Goal: Find specific page/section: Find specific page/section

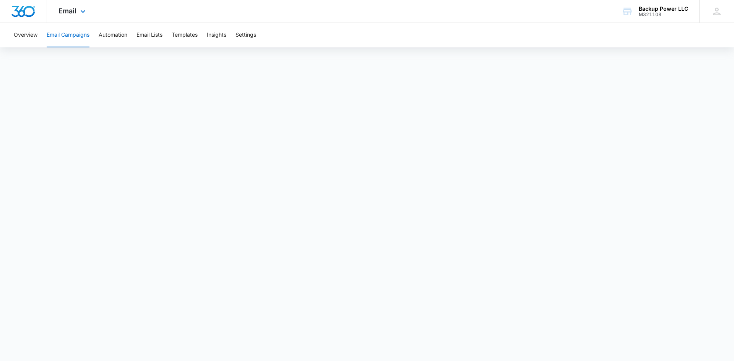
click at [27, 6] on img "Dashboard" at bounding box center [23, 11] width 24 height 11
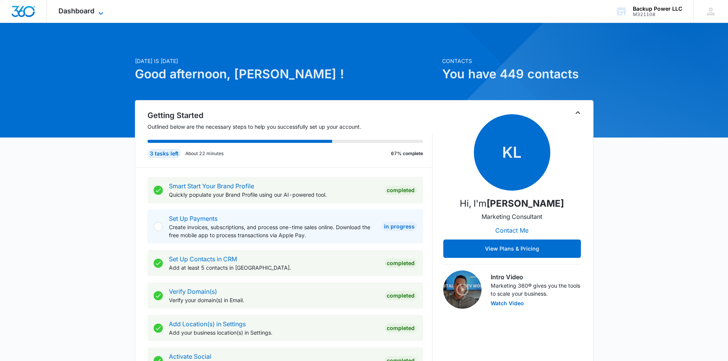
click at [80, 7] on span "Dashboard" at bounding box center [76, 11] width 36 height 8
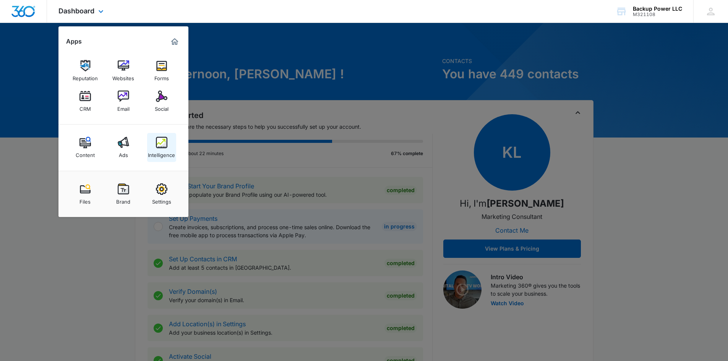
click at [164, 145] on img at bounding box center [161, 142] width 11 height 11
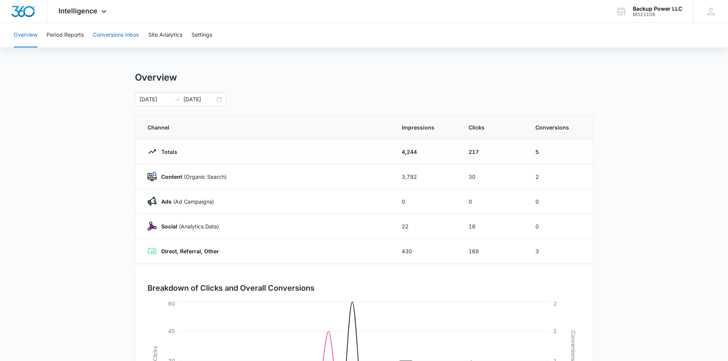
click at [113, 36] on button "Conversions Inbox" at bounding box center [116, 35] width 46 height 24
